Goal: Register for event/course

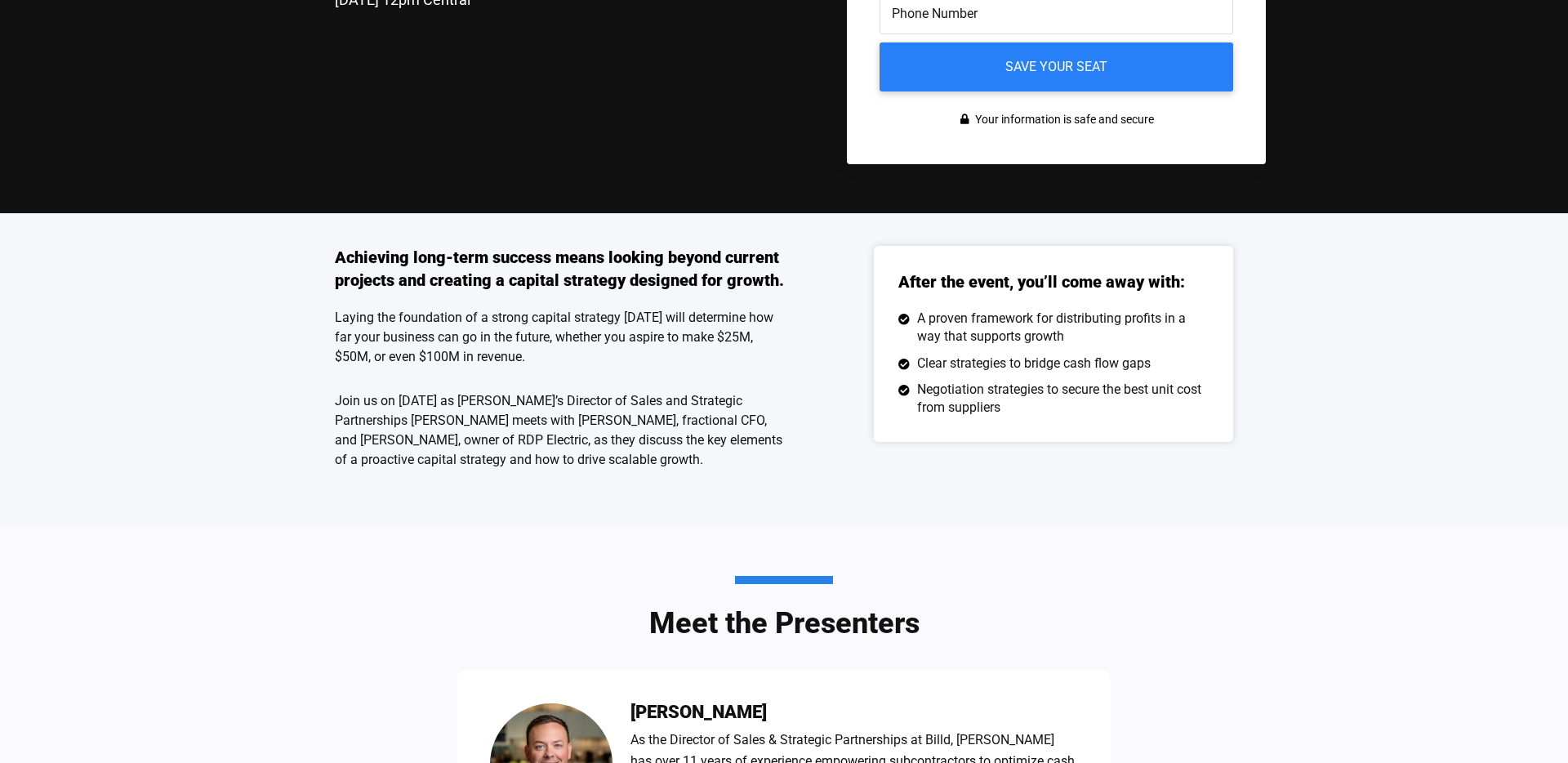
scroll to position [408, 0]
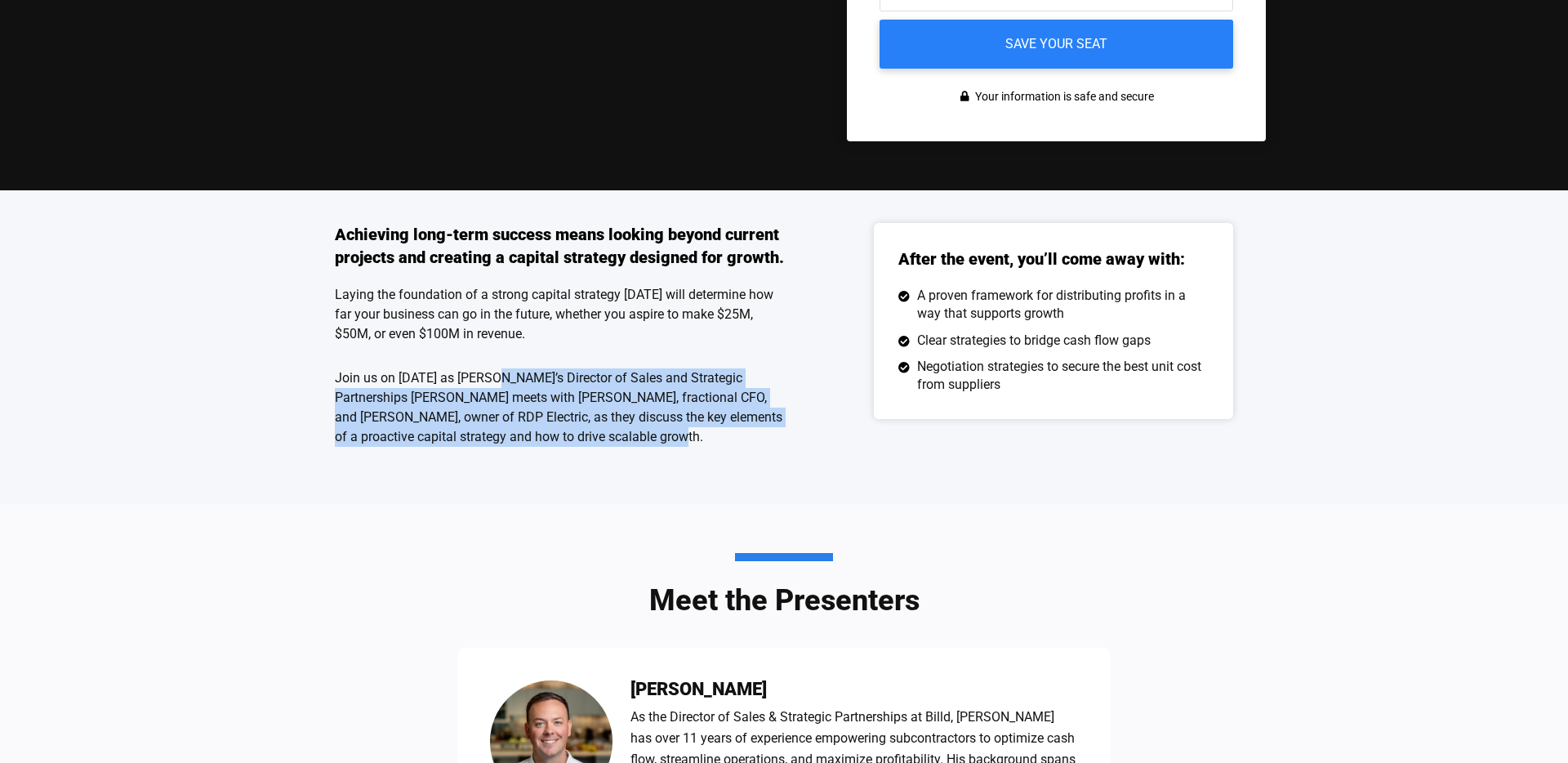
drag, startPoint x: 705, startPoint y: 438, endPoint x: 495, endPoint y: 379, distance: 218.1
click at [495, 379] on p "Join us on [DATE] as [PERSON_NAME]’s Director of Sales and Strategic Partnershi…" at bounding box center [559, 408] width 449 height 79
copy p "Billd’s Director of Sales and Strategic Partnerships Travis Mayor meets with Jo…"
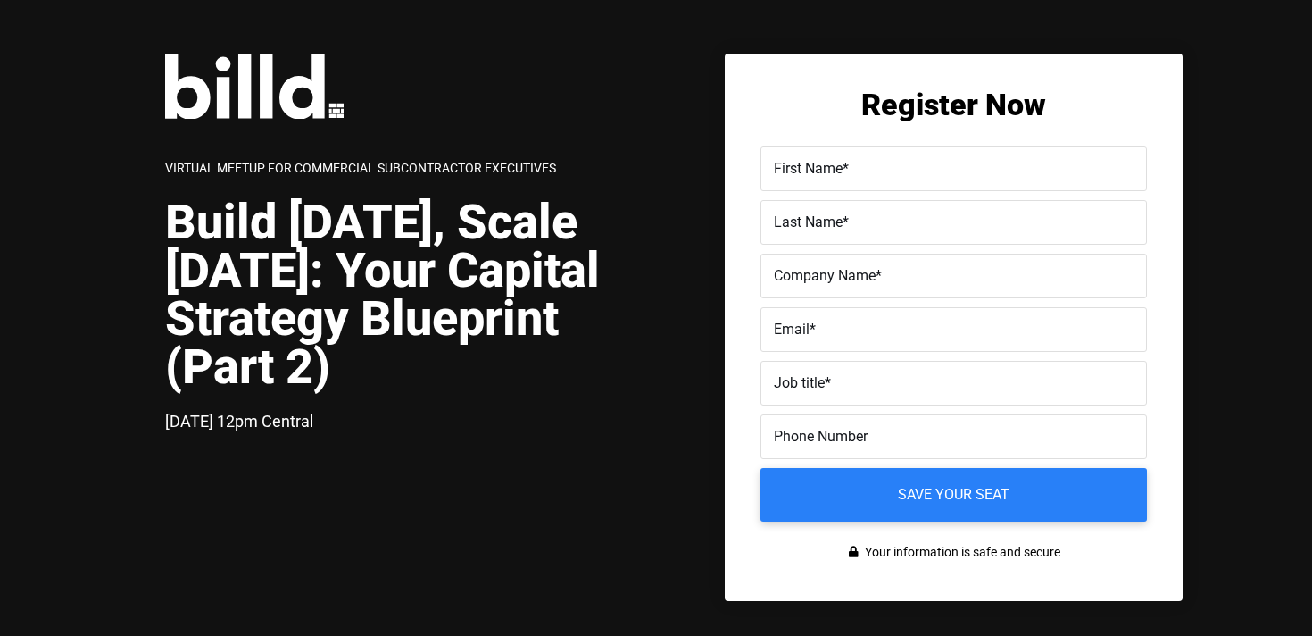
click at [521, 242] on h1 "Build [DATE], Scale [DATE]: Your Capital Strategy Blueprint (Part 2)" at bounding box center [410, 294] width 491 height 193
